Goal: Information Seeking & Learning: Check status

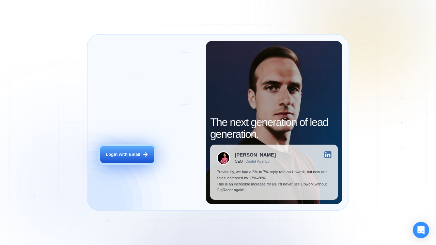
click at [126, 154] on div "Login with Email" at bounding box center [123, 155] width 34 height 6
click at [125, 155] on div "Login with Email" at bounding box center [123, 155] width 34 height 6
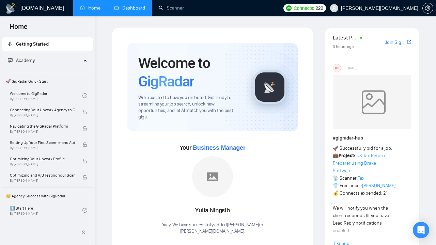
click at [128, 10] on link "Dashboard" at bounding box center [129, 8] width 31 height 6
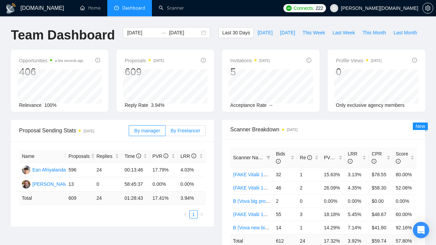
click at [185, 133] on label "By Freelancer" at bounding box center [186, 130] width 40 height 11
click at [166, 132] on input "By Freelancer" at bounding box center [166, 132] width 0 height 0
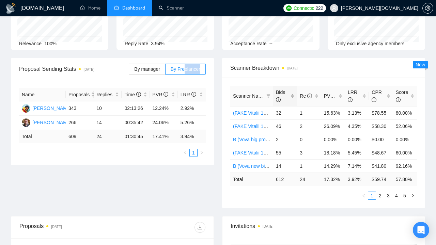
scroll to position [62, 0]
click at [327, 95] on span "PVR" at bounding box center [332, 95] width 16 height 5
click at [380, 195] on link "2" at bounding box center [379, 195] width 7 height 7
click at [372, 199] on link "1" at bounding box center [371, 195] width 7 height 7
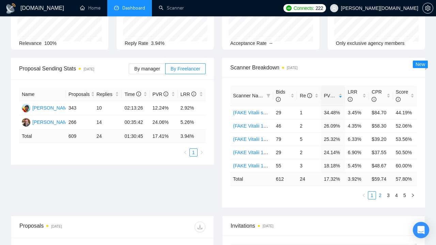
click at [380, 197] on link "2" at bounding box center [379, 195] width 7 height 7
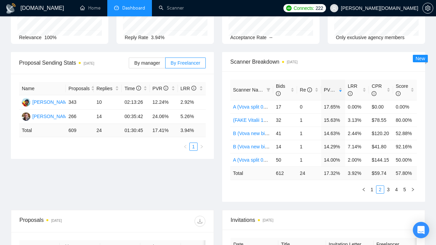
scroll to position [68, 0]
click at [389, 193] on link "3" at bounding box center [387, 188] width 7 height 7
click at [396, 189] on link "4" at bounding box center [396, 188] width 7 height 7
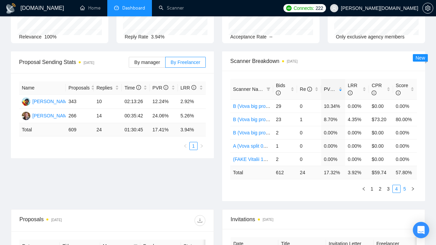
click at [405, 189] on link "5" at bounding box center [404, 188] width 7 height 7
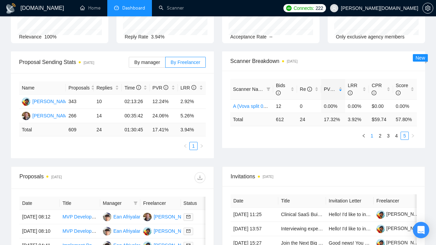
click at [373, 135] on link "1" at bounding box center [371, 135] width 7 height 7
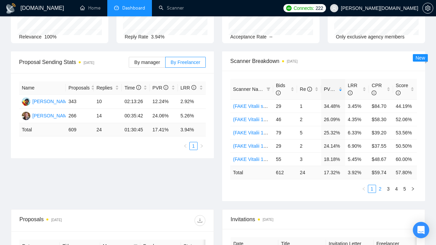
click at [380, 190] on link "2" at bounding box center [379, 188] width 7 height 7
click at [372, 193] on link "1" at bounding box center [371, 188] width 7 height 7
click at [378, 190] on link "2" at bounding box center [379, 188] width 7 height 7
click at [388, 193] on link "3" at bounding box center [387, 188] width 7 height 7
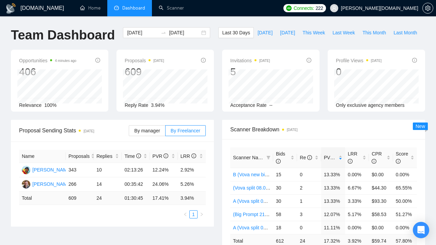
scroll to position [0, 0]
click at [139, 32] on input "2025-08-16" at bounding box center [142, 32] width 31 height 7
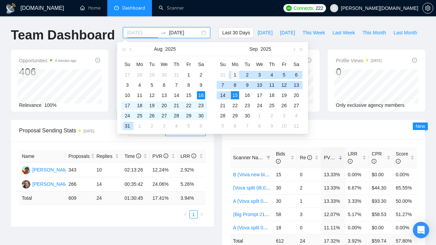
type input "2025-09-01"
click at [233, 75] on div "1" at bounding box center [235, 75] width 8 height 8
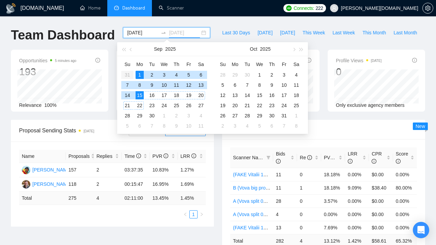
type input "2025-09-15"
click at [141, 94] on div "15" at bounding box center [140, 95] width 8 height 8
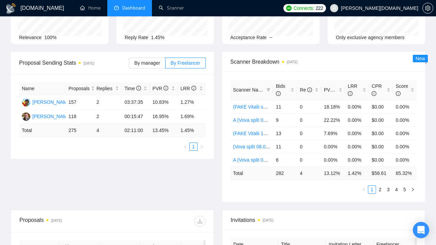
scroll to position [68, 0]
click at [353, 85] on span "LRR" at bounding box center [353, 89] width 10 height 13
click at [380, 188] on link "2" at bounding box center [379, 189] width 7 height 7
click at [388, 190] on link "3" at bounding box center [387, 189] width 7 height 7
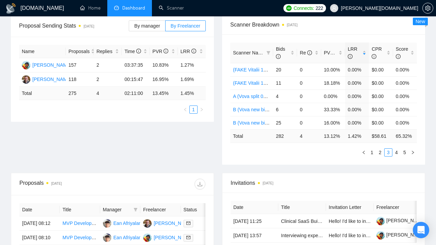
scroll to position [105, 0]
